Goal: Find specific page/section: Find specific page/section

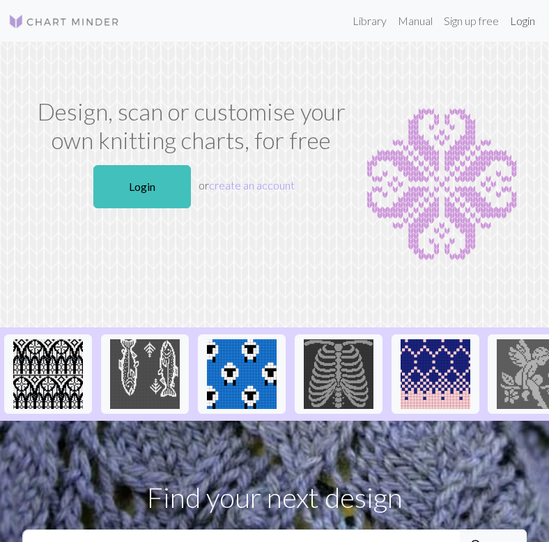
click at [537, 24] on link "Login" at bounding box center [522, 21] width 36 height 28
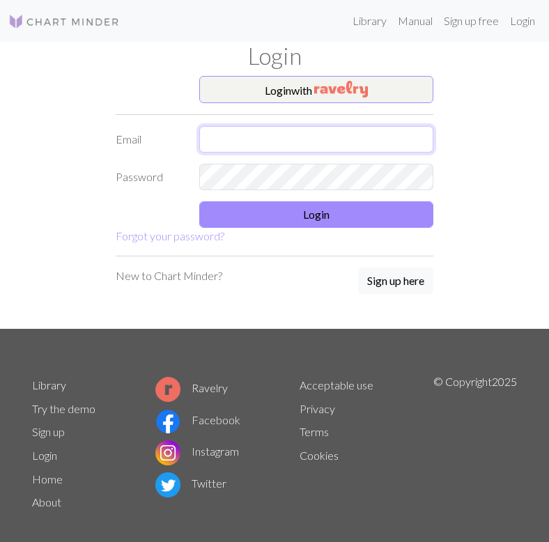
click at [272, 148] on input "text" at bounding box center [316, 139] width 234 height 26
type input "[EMAIL_ADDRESS][DOMAIN_NAME]"
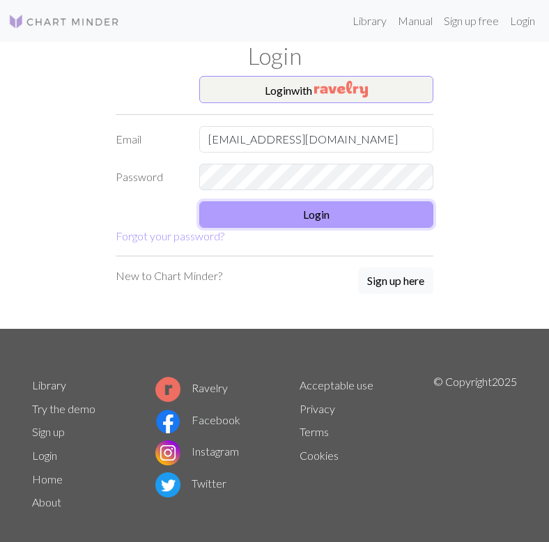
click at [281, 210] on button "Login" at bounding box center [316, 214] width 234 height 26
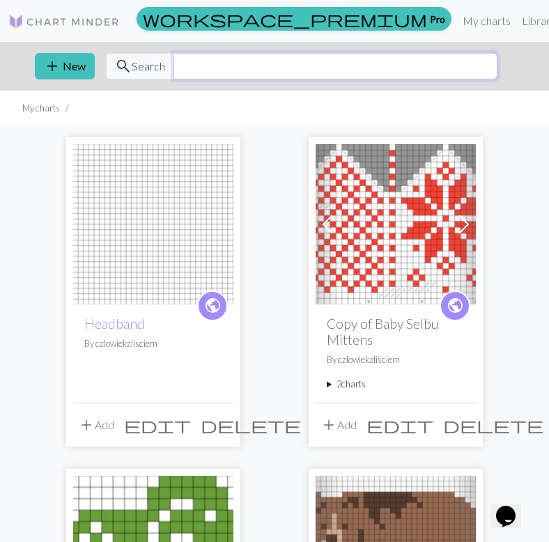
click at [264, 75] on input "text" at bounding box center [335, 66] width 324 height 26
type input "house"
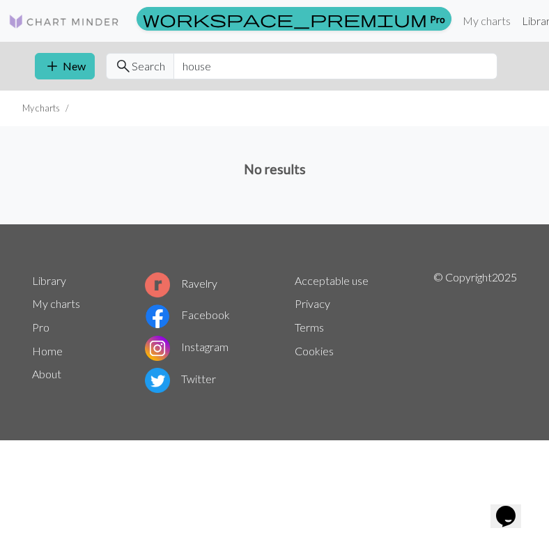
click at [516, 21] on link "Library" at bounding box center [538, 21] width 45 height 28
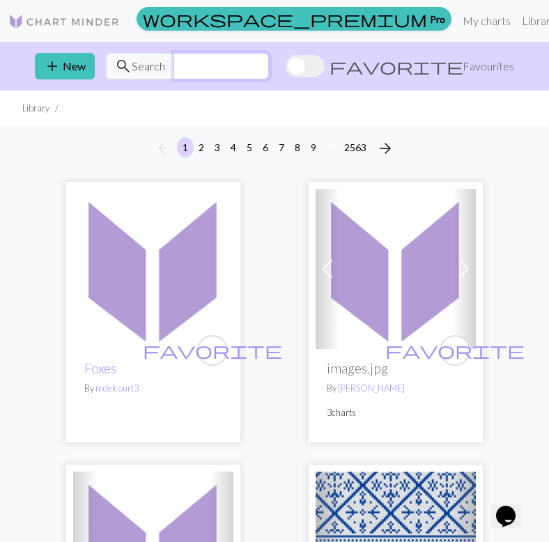
click at [248, 78] on input "text" at bounding box center [220, 66] width 95 height 26
type input "house"
